Goal: Share content

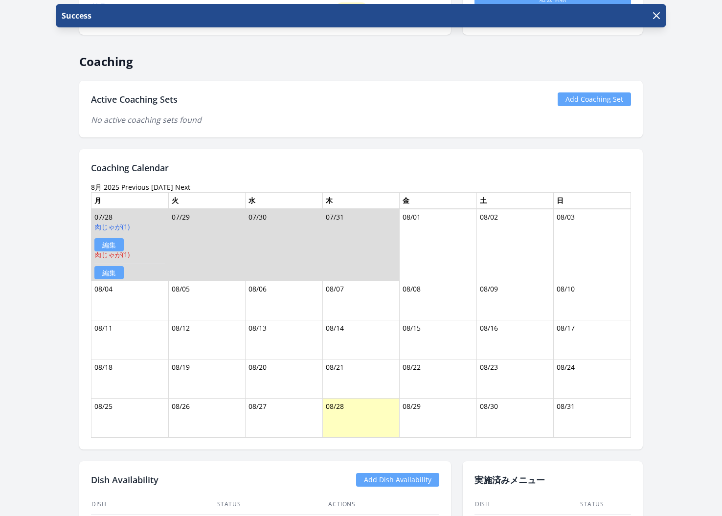
scroll to position [406, 0]
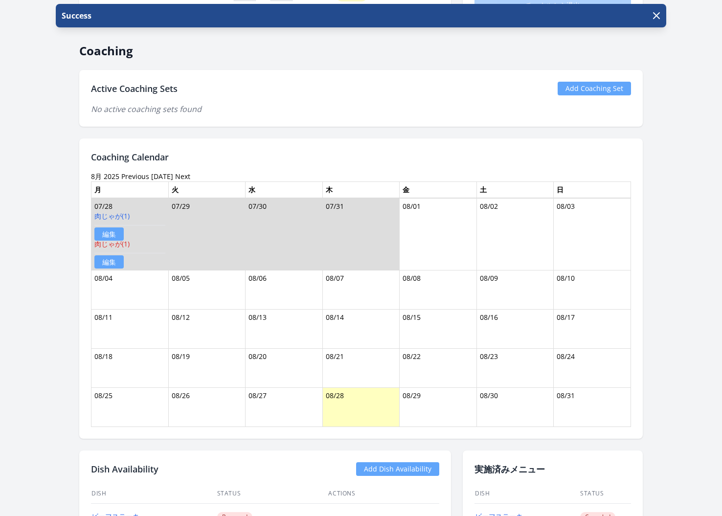
click at [219, 160] on h2 "Coaching Calendar" at bounding box center [361, 157] width 540 height 14
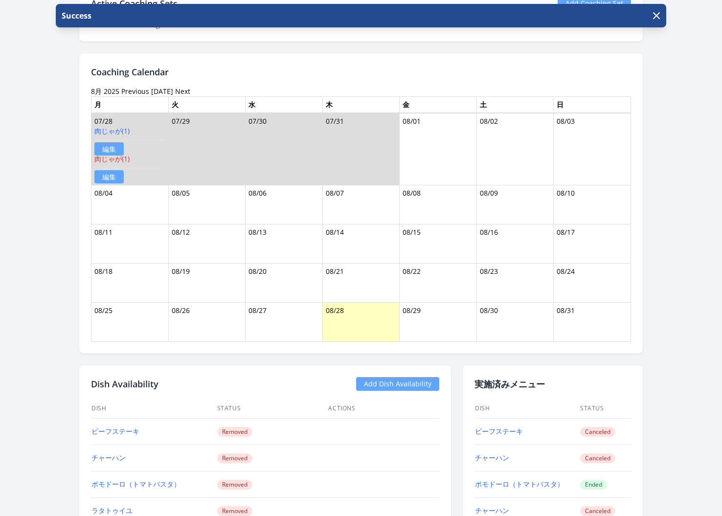
scroll to position [464, 0]
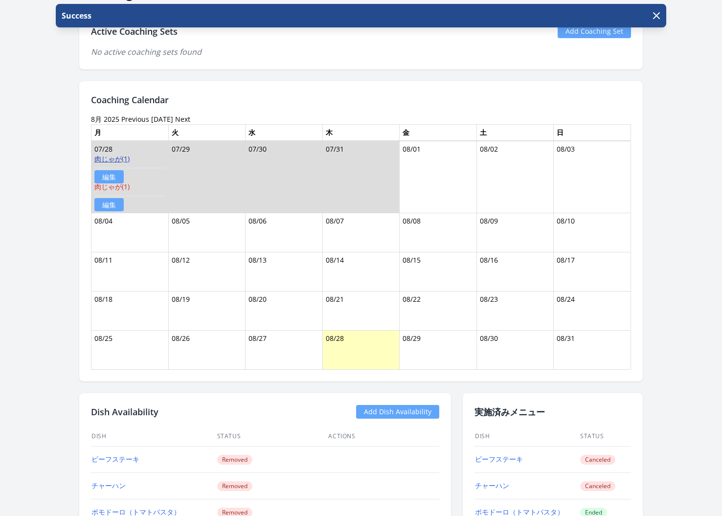
click at [113, 156] on link "肉じゃが(1)" at bounding box center [111, 158] width 35 height 9
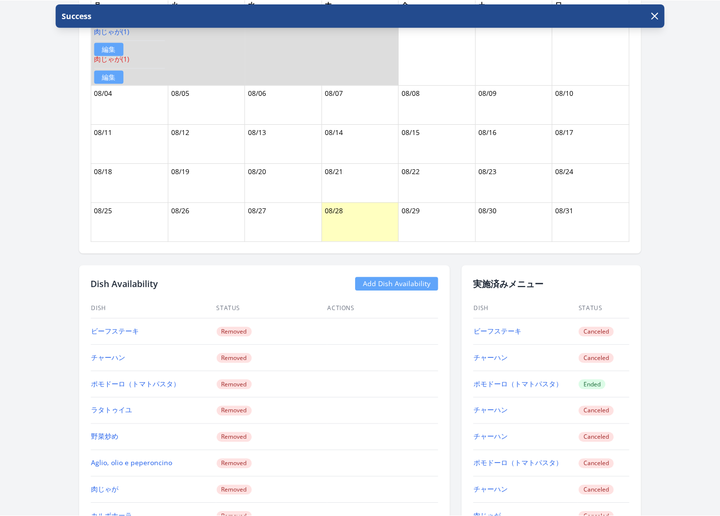
scroll to position [515, 0]
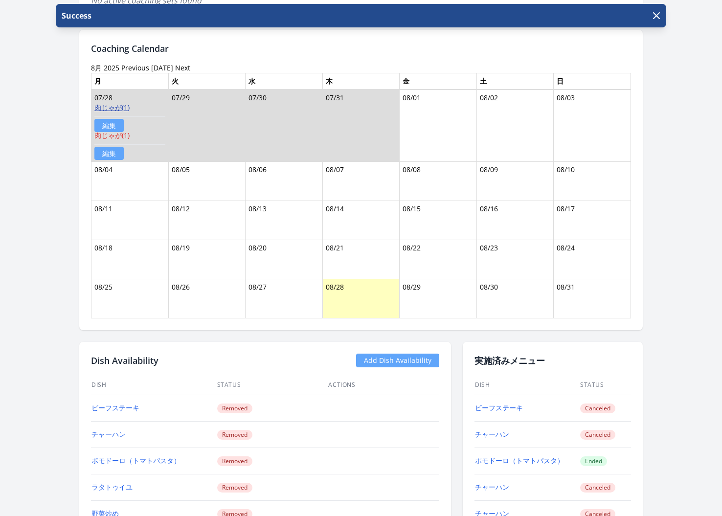
click at [117, 105] on link "肉じゃが(1)" at bounding box center [111, 107] width 35 height 9
click at [116, 103] on link "肉じゃが(1)" at bounding box center [111, 107] width 35 height 9
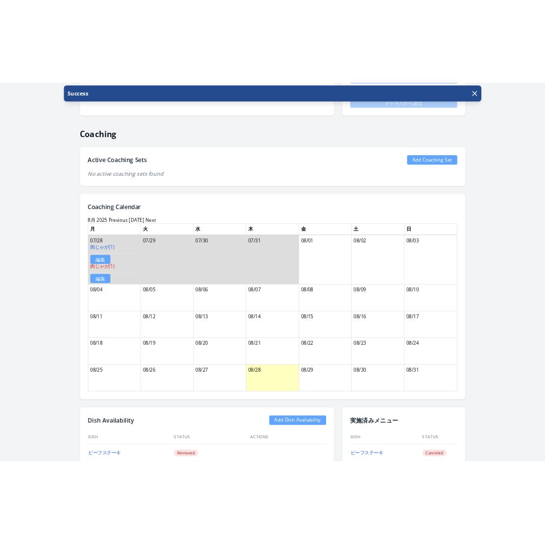
scroll to position [381, 0]
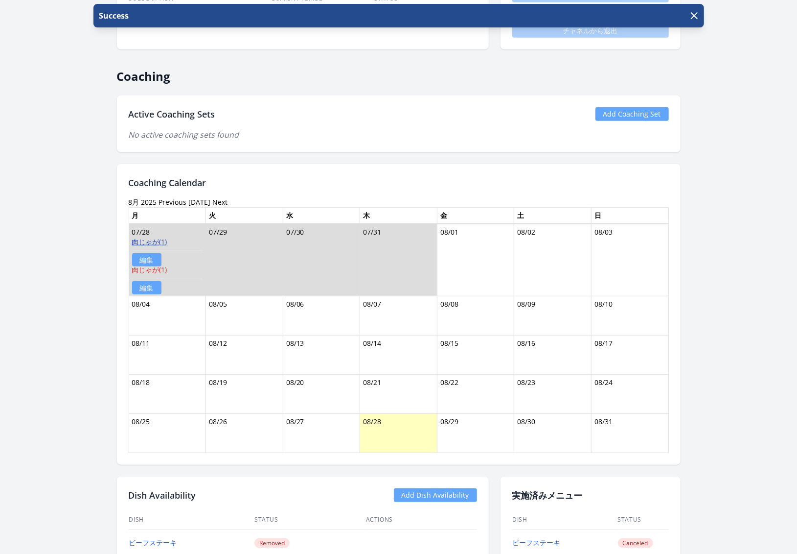
click at [151, 242] on link "肉じゃが(1)" at bounding box center [149, 241] width 35 height 9
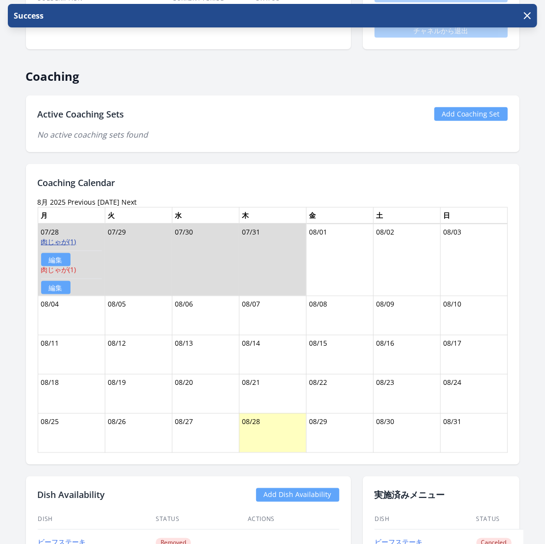
click at [58, 237] on link "肉じゃが(1)" at bounding box center [58, 241] width 35 height 9
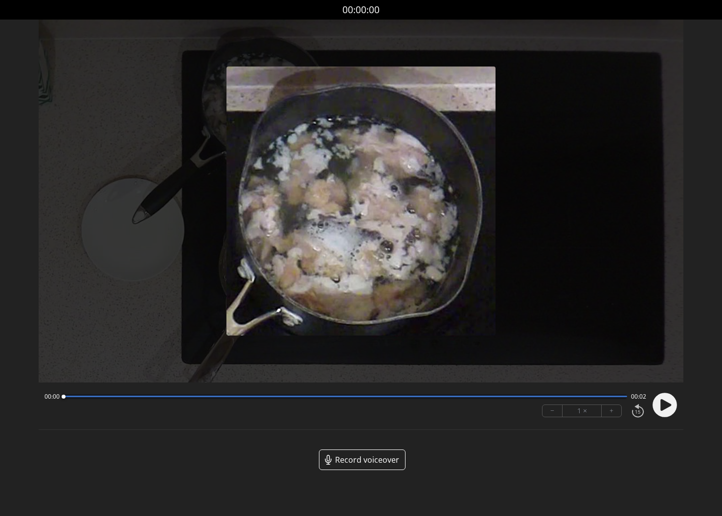
click at [670, 410] on circle at bounding box center [665, 405] width 24 height 24
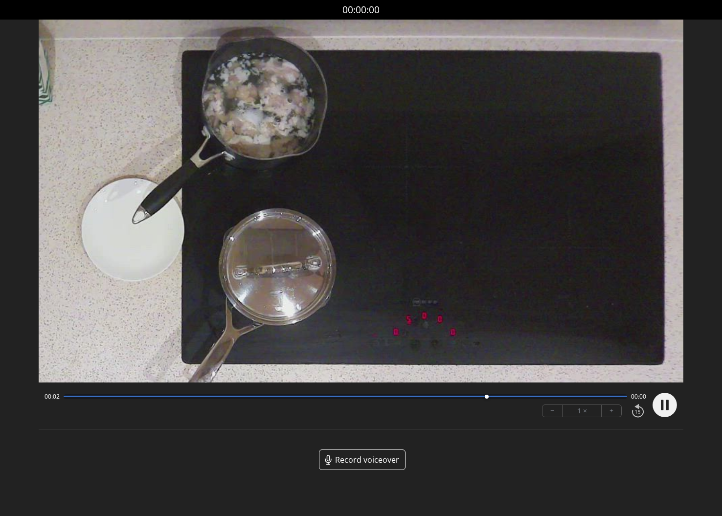
click at [670, 410] on circle at bounding box center [665, 405] width 24 height 24
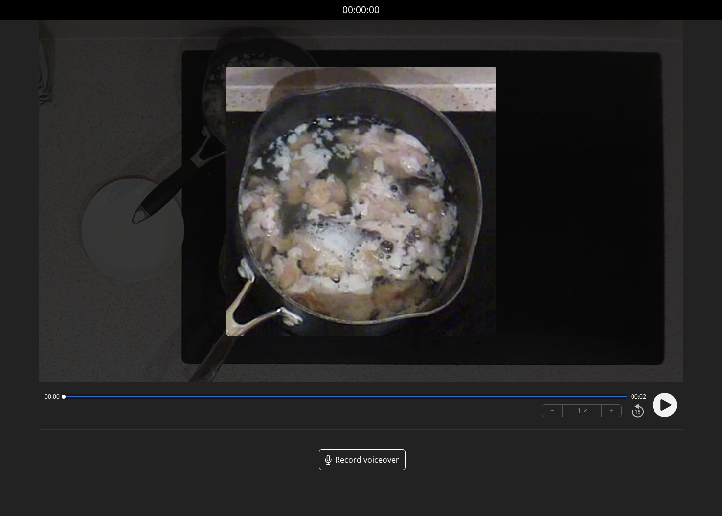
click at [366, 460] on span "Record voiceover" at bounding box center [367, 460] width 64 height 12
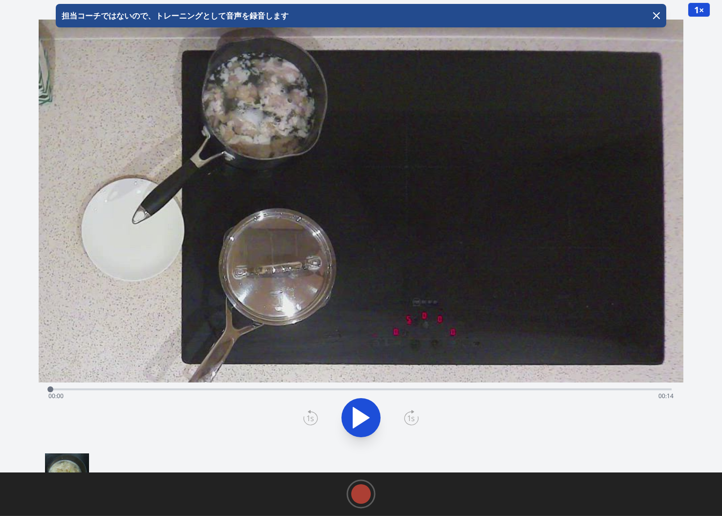
scroll to position [14, 0]
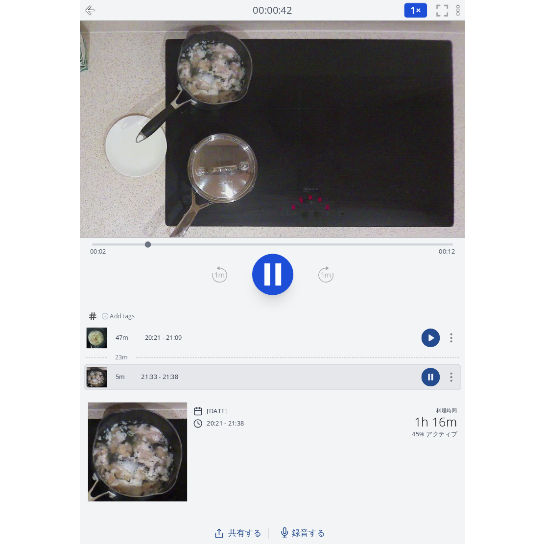
scroll to position [0, 0]
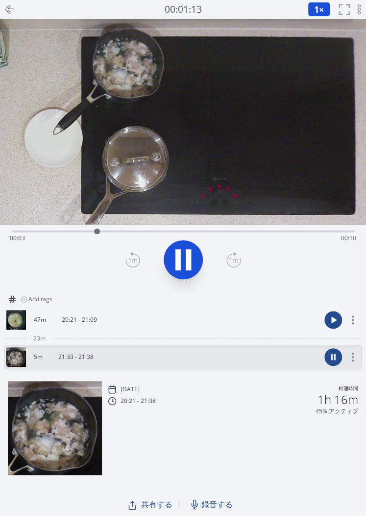
click at [153, 501] on span "共有する" at bounding box center [156, 505] width 31 height 12
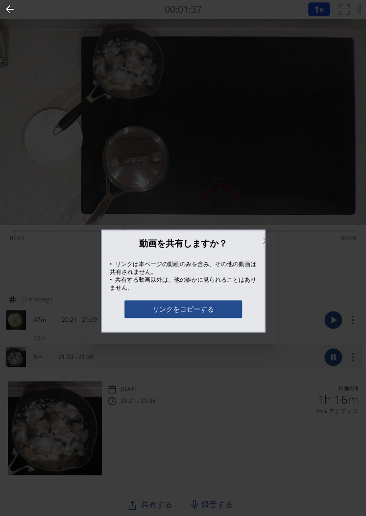
click at [176, 312] on button "リンクをコピーする" at bounding box center [182, 310] width 117 height 18
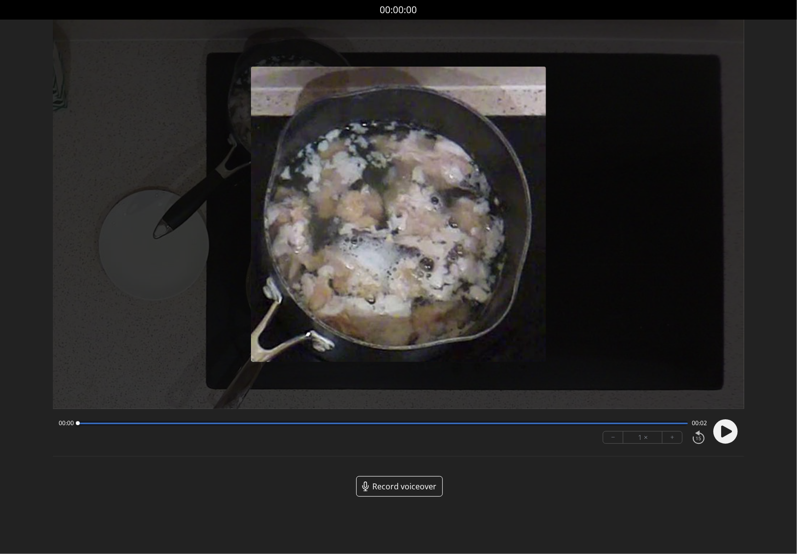
click at [406, 483] on span "Record voiceover" at bounding box center [404, 486] width 64 height 12
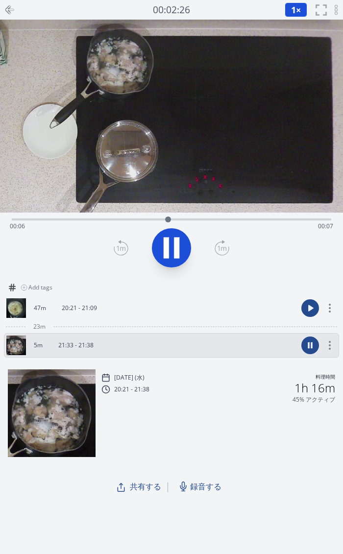
click at [9, 9] on icon at bounding box center [10, 10] width 12 height 12
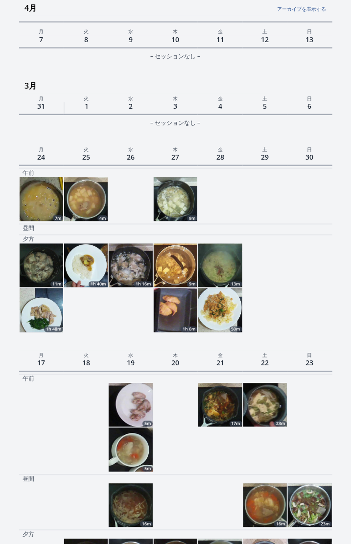
scroll to position [1356, 0]
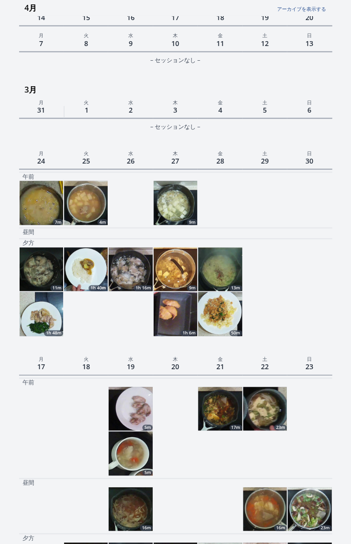
click at [177, 204] on img at bounding box center [176, 203] width 44 height 44
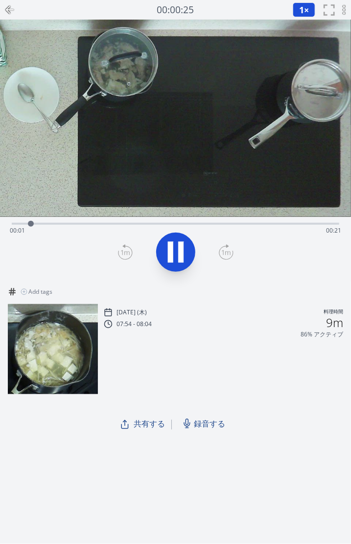
click at [147, 424] on span "共有する" at bounding box center [149, 423] width 31 height 12
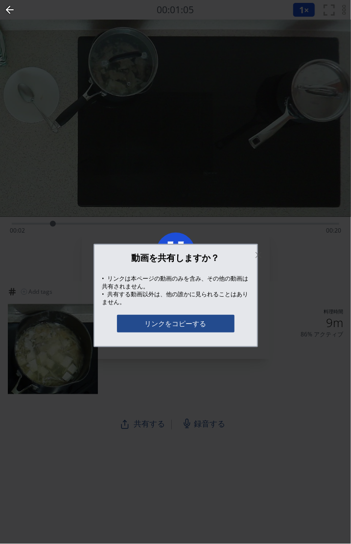
click at [182, 321] on button "リンクをコピーする" at bounding box center [175, 324] width 117 height 18
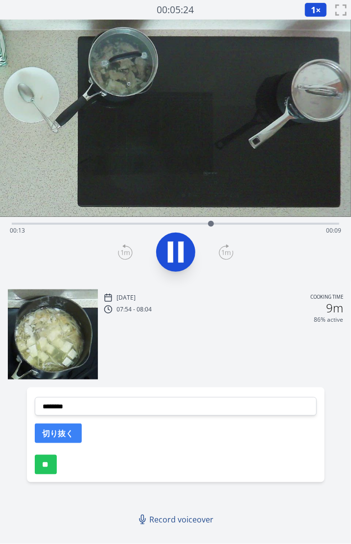
click at [171, 251] on icon at bounding box center [170, 252] width 5 height 21
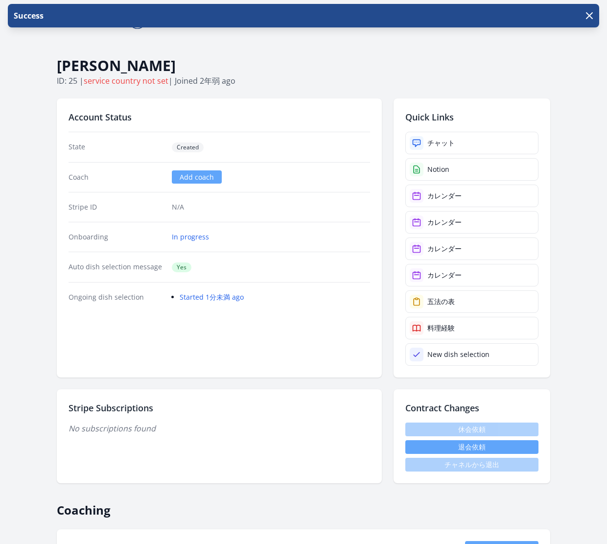
scroll to position [1361, 0]
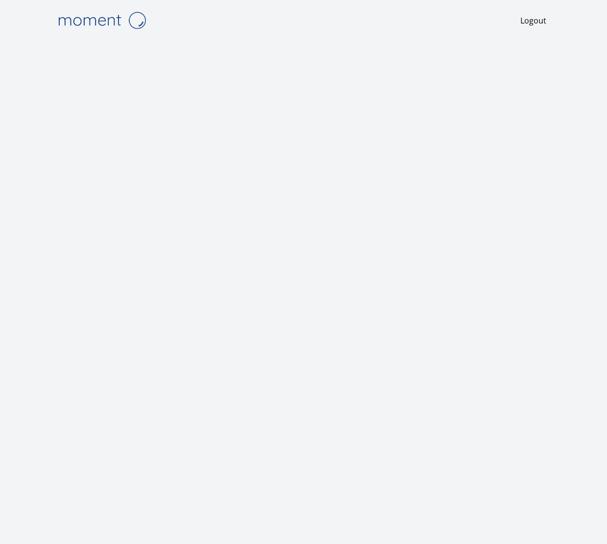
click at [89, 25] on img at bounding box center [102, 20] width 98 height 25
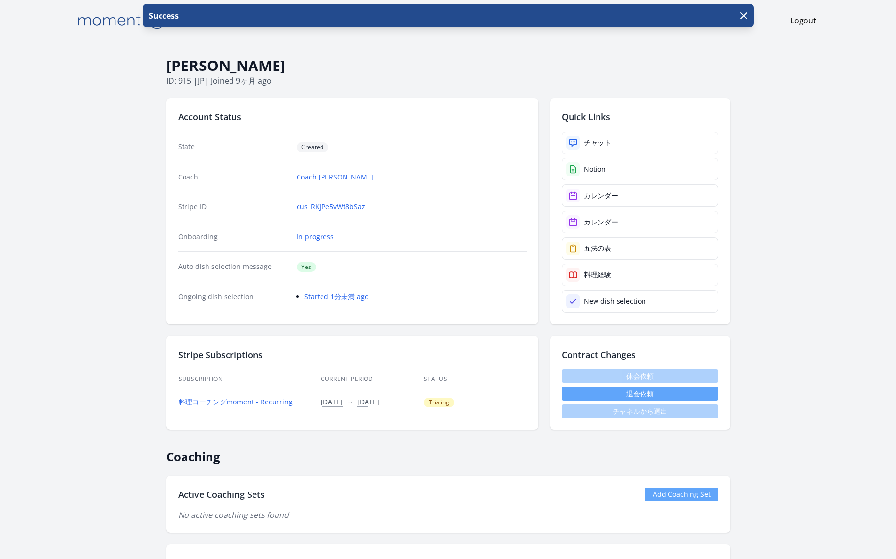
scroll to position [1499, 0]
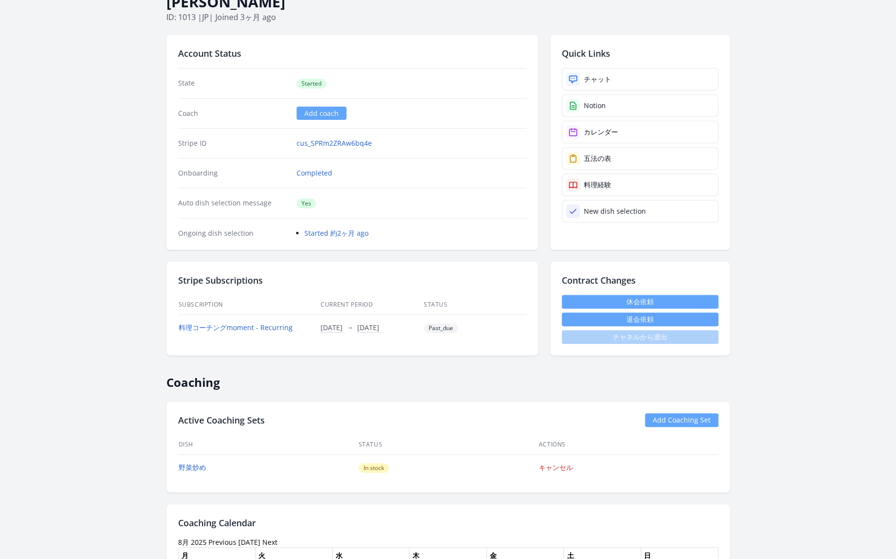
scroll to position [71, 0]
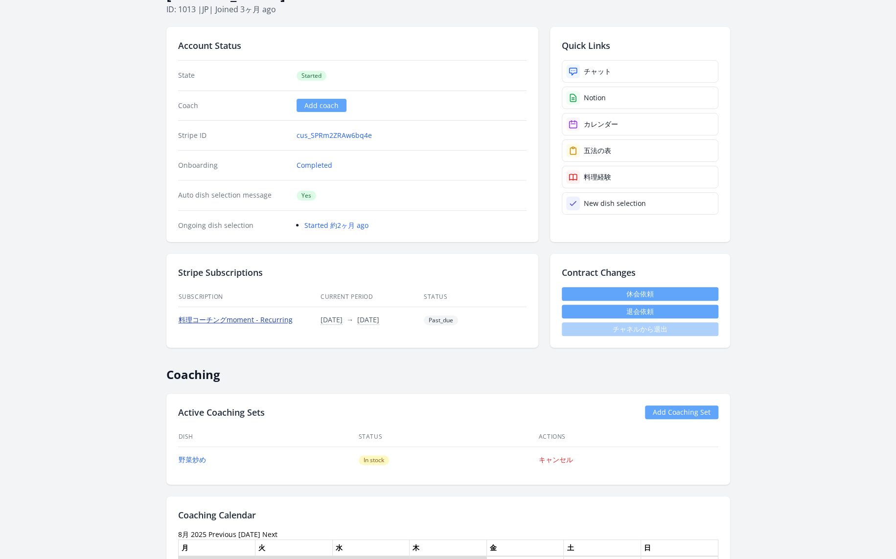
click at [238, 320] on link "料理コーチングmoment - Recurring" at bounding box center [236, 319] width 114 height 9
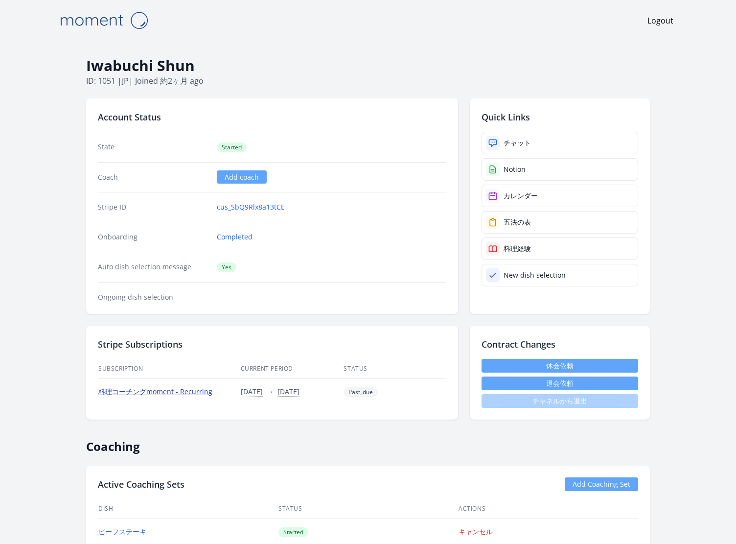
click at [162, 391] on link "料理コーチングmoment - Recurring" at bounding box center [155, 391] width 114 height 9
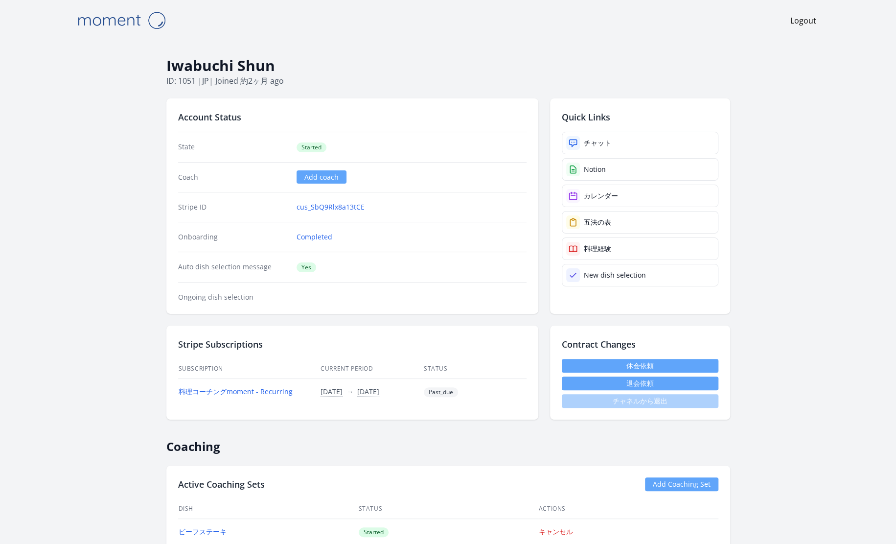
click at [736, 224] on body "Logout Iwabuchi Shun ID: 1051 | jp | Joined 約2ヶ月 ago Account Status State Start…" at bounding box center [448, 272] width 896 height 544
